Goal: Transaction & Acquisition: Purchase product/service

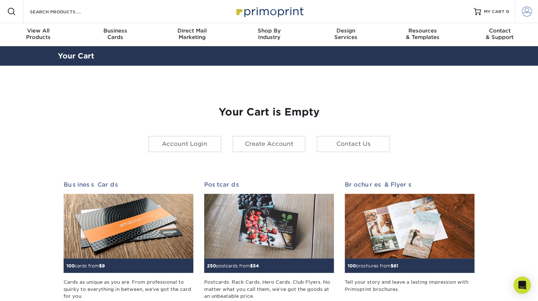
click at [529, 12] on span at bounding box center [527, 12] width 10 height 10
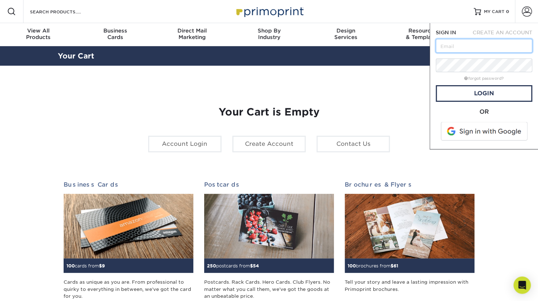
click at [475, 48] on input "text" at bounding box center [484, 46] width 96 height 14
type input "[PERSON_NAME][EMAIL_ADDRESS][DOMAIN_NAME]"
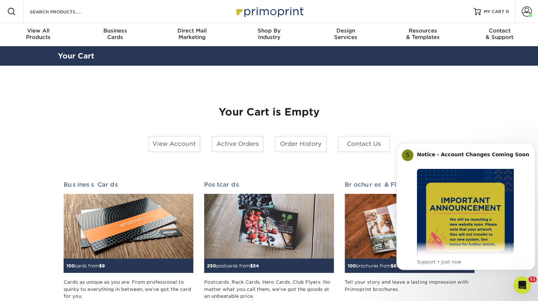
click at [395, 91] on div "Your Cart is Empty View Account Active Orders Order History Contact Us Business…" at bounding box center [269, 229] width 411 height 280
click at [297, 140] on link "Order History" at bounding box center [300, 144] width 52 height 17
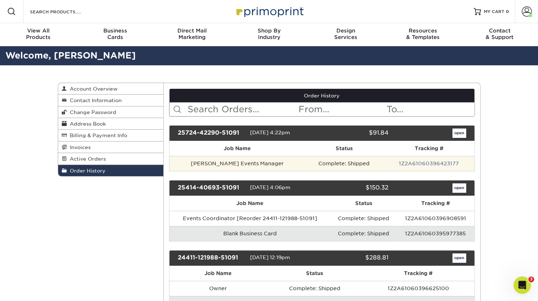
click at [383, 160] on td "1Z2A61060396423177" at bounding box center [428, 163] width 91 height 15
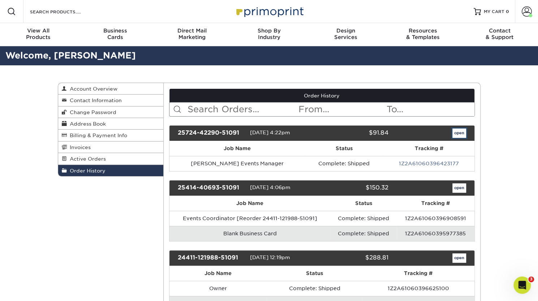
click at [457, 131] on link "open" at bounding box center [459, 133] width 14 height 9
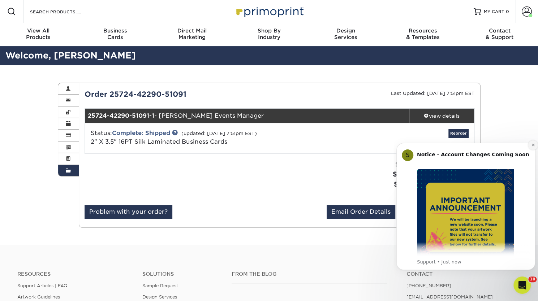
click at [533, 146] on icon "Dismiss notification" at bounding box center [533, 145] width 4 height 4
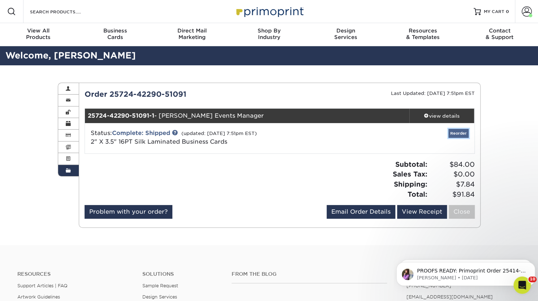
click at [458, 133] on link "Reorder" at bounding box center [458, 133] width 20 height 9
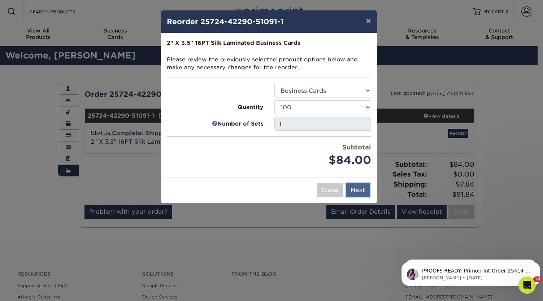
click at [363, 191] on button "Next" at bounding box center [358, 190] width 24 height 14
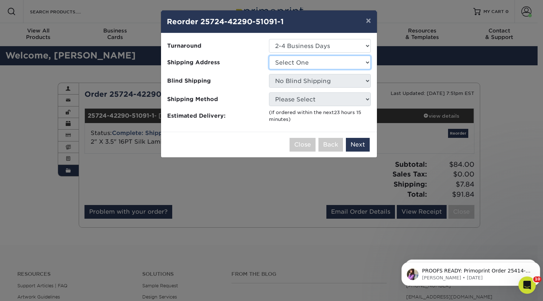
click at [306, 64] on select "Select One Home Parents Ryan's Daughter" at bounding box center [320, 63] width 102 height 14
select select "36609"
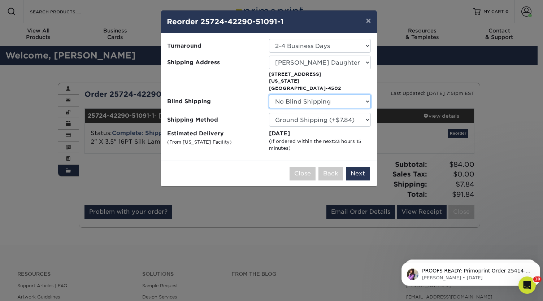
click at [291, 95] on select "No Blind Shipping Home Parents Ryan's Daughter" at bounding box center [320, 102] width 102 height 14
click at [358, 167] on button "Next" at bounding box center [358, 174] width 24 height 14
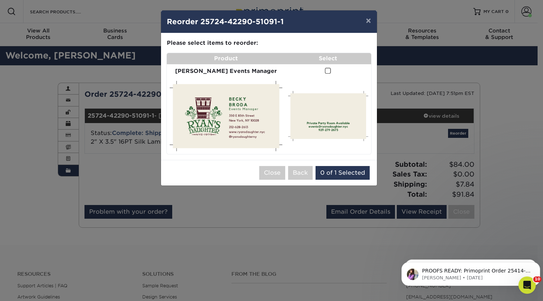
click at [325, 69] on span at bounding box center [328, 71] width 6 height 7
click at [0, 0] on input "checkbox" at bounding box center [0, 0] width 0 height 0
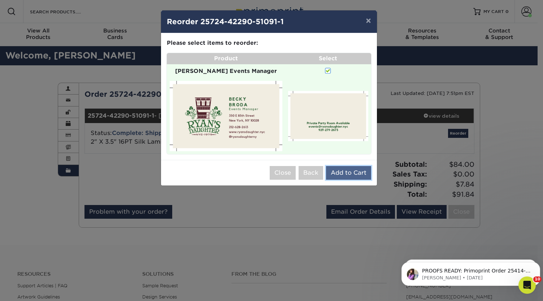
click at [346, 166] on button "Add to Cart" at bounding box center [348, 173] width 45 height 14
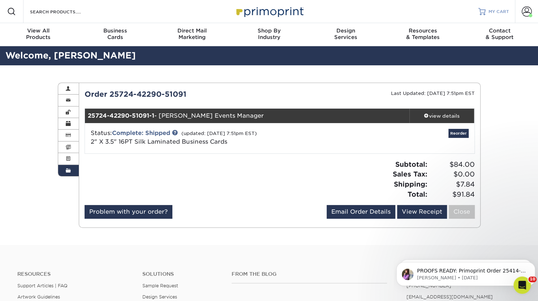
click at [499, 14] on span "MY CART" at bounding box center [498, 12] width 21 height 6
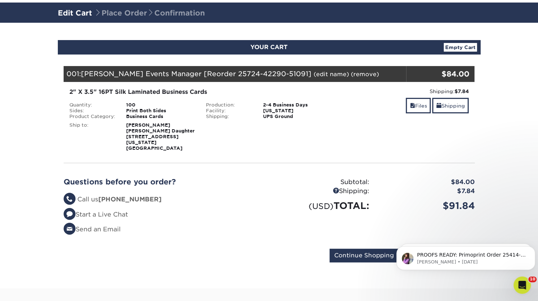
scroll to position [127, 0]
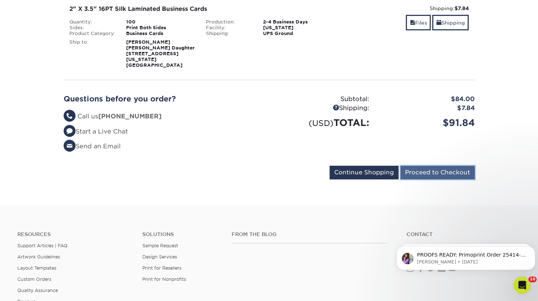
click at [444, 166] on input "Proceed to Checkout" at bounding box center [437, 173] width 74 height 14
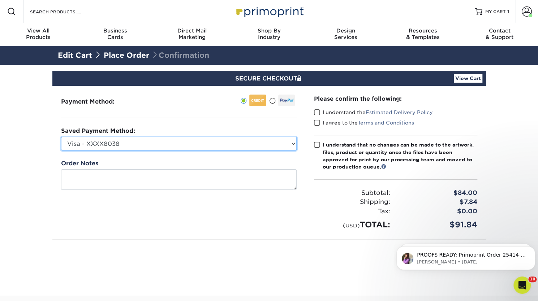
click at [188, 137] on select "Visa - XXXX8038 Visa - XXXX8741 Visa - XXXX5826 New Credit Card" at bounding box center [178, 144] width 235 height 14
select select "74993"
click at [61, 137] on select "Visa - XXXX8038 Visa - XXXX8741 Visa - XXXX5826 New Credit Card" at bounding box center [178, 144] width 235 height 14
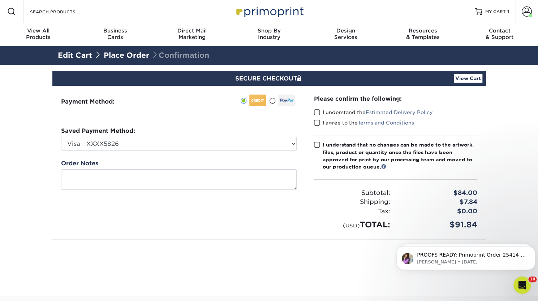
click at [182, 217] on div "Payment Method:" at bounding box center [178, 162] width 253 height 153
click at [312, 112] on div "Please confirm the following: I understand the Estimated Delivery Policy I agre…" at bounding box center [395, 162] width 181 height 153
click at [317, 113] on span at bounding box center [317, 112] width 6 height 7
click at [0, 0] on input "I understand the Estimated Delivery Policy" at bounding box center [0, 0] width 0 height 0
click at [317, 121] on span at bounding box center [317, 123] width 6 height 7
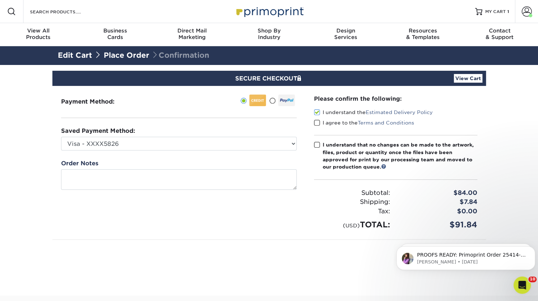
click at [0, 0] on input "I agree to the Terms and Conditions" at bounding box center [0, 0] width 0 height 0
click at [318, 143] on span at bounding box center [317, 145] width 6 height 7
click at [0, 0] on input "I understand that no changes can be made to the artwork, files, product or quan…" at bounding box center [0, 0] width 0 height 0
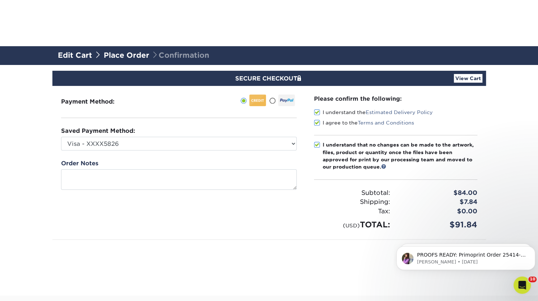
scroll to position [58, 0]
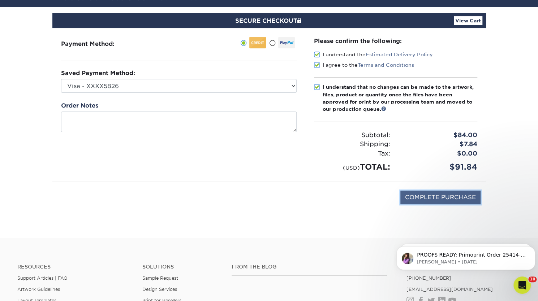
click at [427, 195] on input "COMPLETE PURCHASE" at bounding box center [440, 198] width 80 height 14
type input "PROCESSING, PLEASE WAIT..."
